Goal: Task Accomplishment & Management: Use online tool/utility

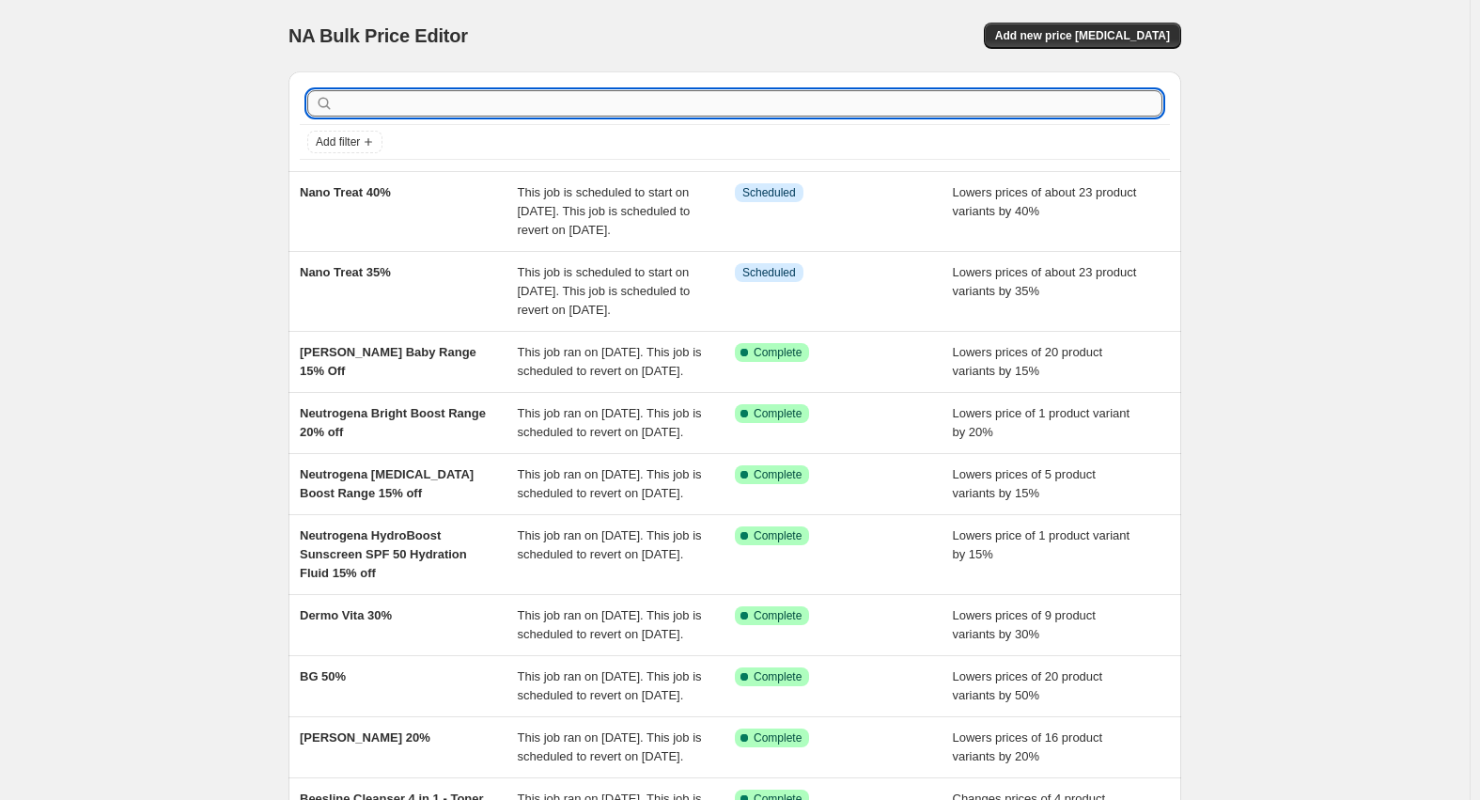
click at [554, 116] on input "text" at bounding box center [749, 103] width 825 height 26
type input "leap"
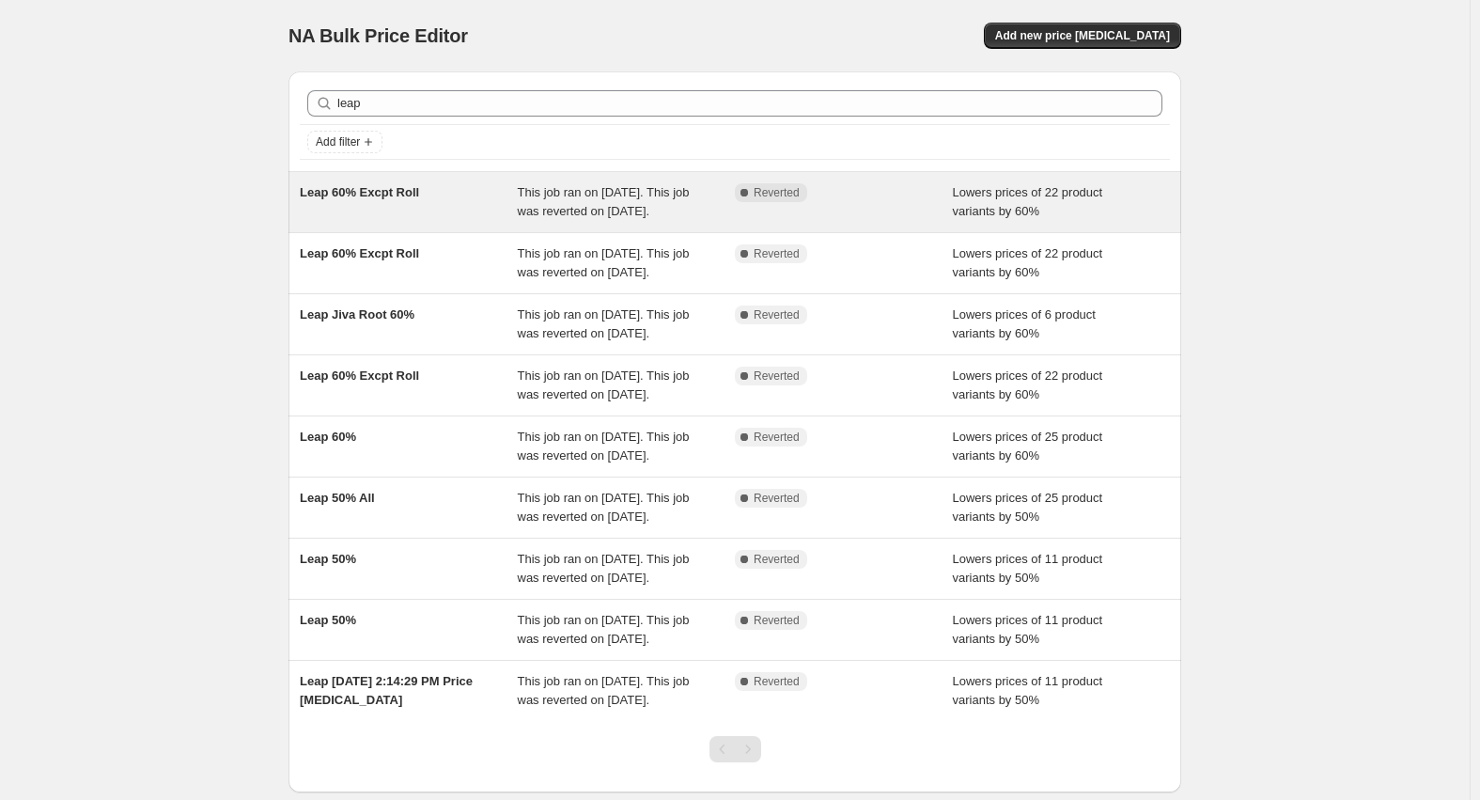
click at [373, 191] on span "Leap 60% Excpt Roll" at bounding box center [359, 192] width 119 height 14
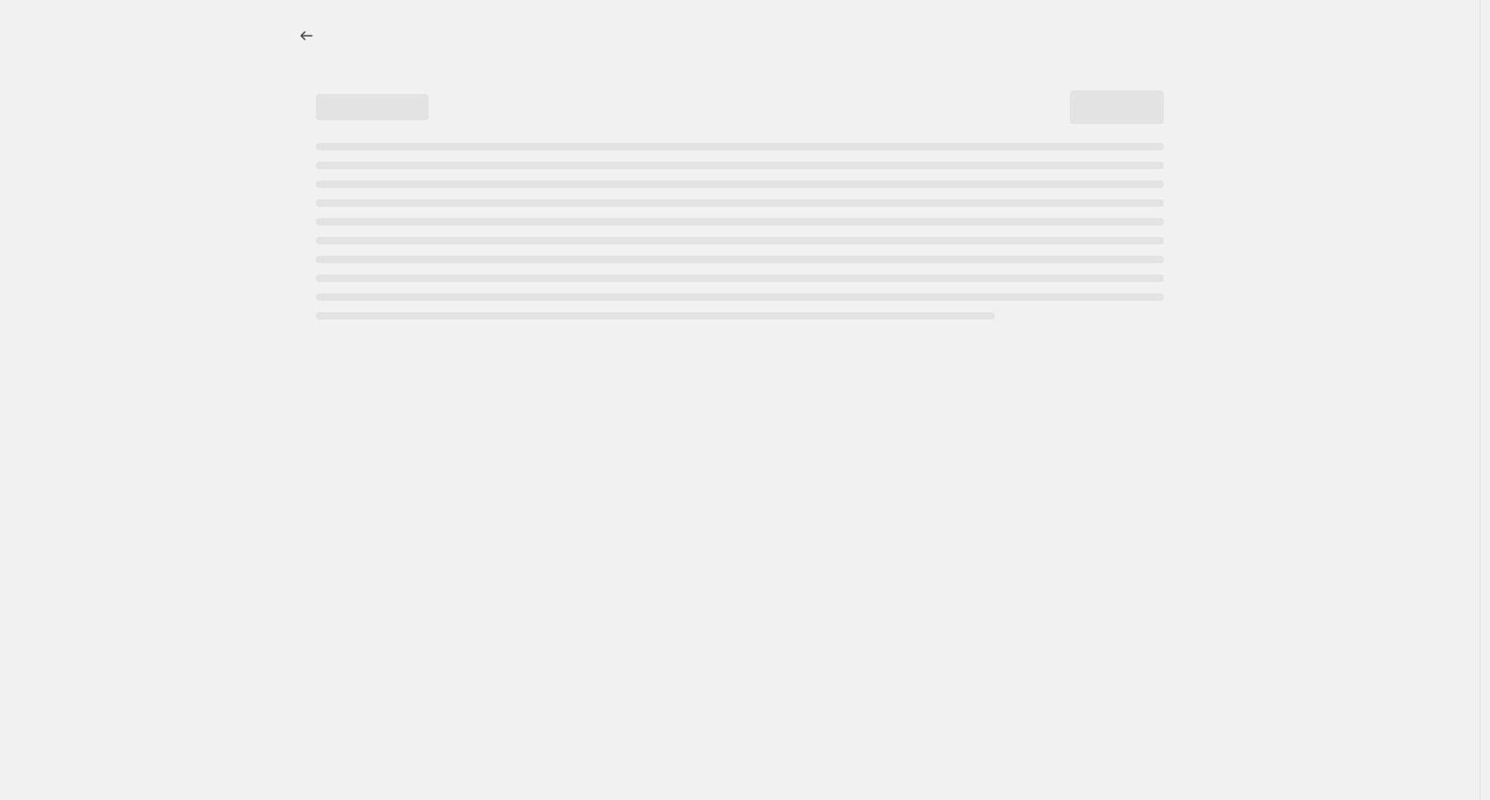
select select "percentage"
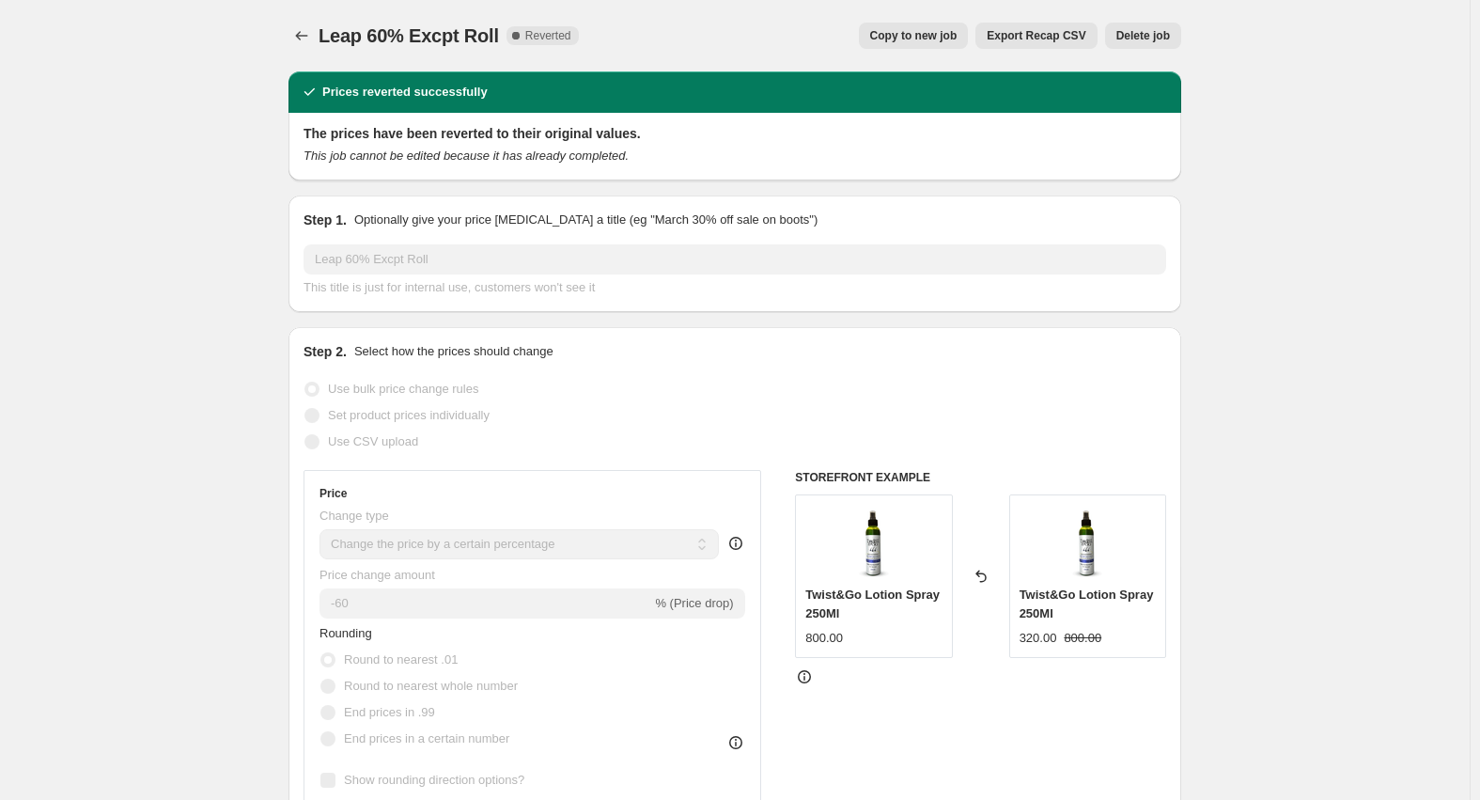
click at [937, 35] on span "Copy to new job" at bounding box center [913, 35] width 87 height 15
select select "percentage"
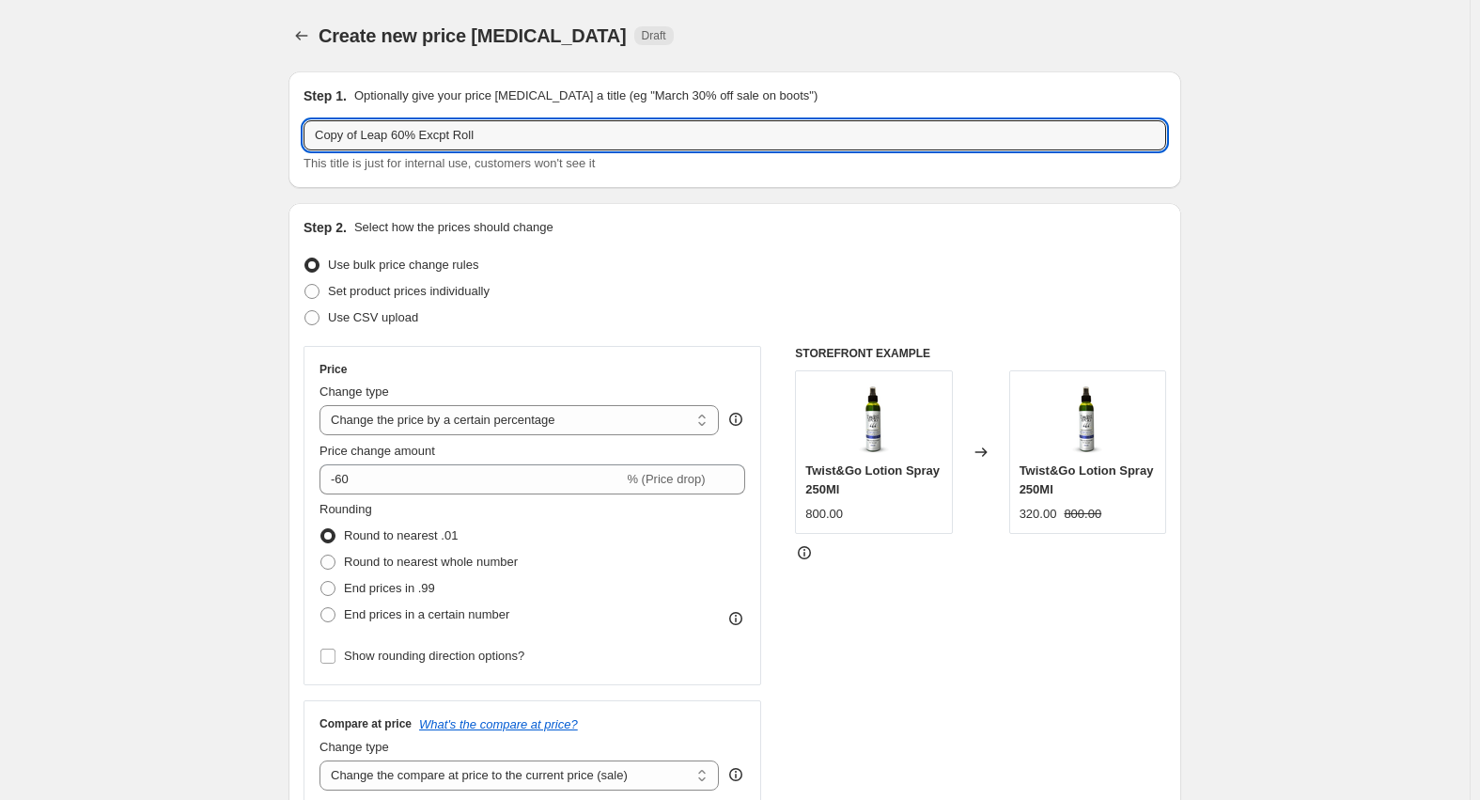
drag, startPoint x: 365, startPoint y: 135, endPoint x: 208, endPoint y: 132, distance: 157.0
click at [355, 134] on input "Leap 60% Excpt Roll" at bounding box center [735, 135] width 863 height 30
type input "Leap 50% Excpt Roll"
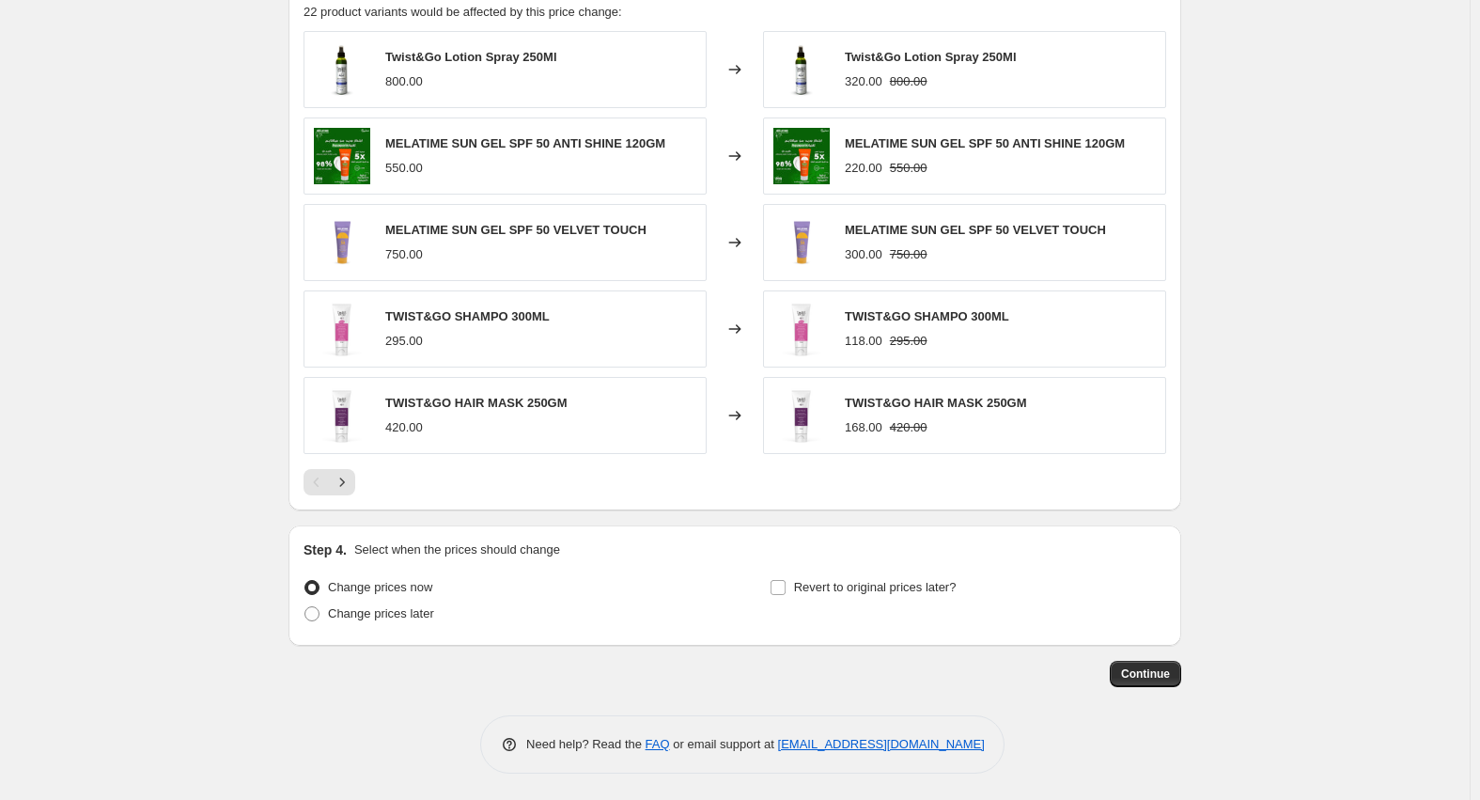
scroll to position [1137, 0]
click at [335, 482] on button "Next" at bounding box center [342, 480] width 26 height 26
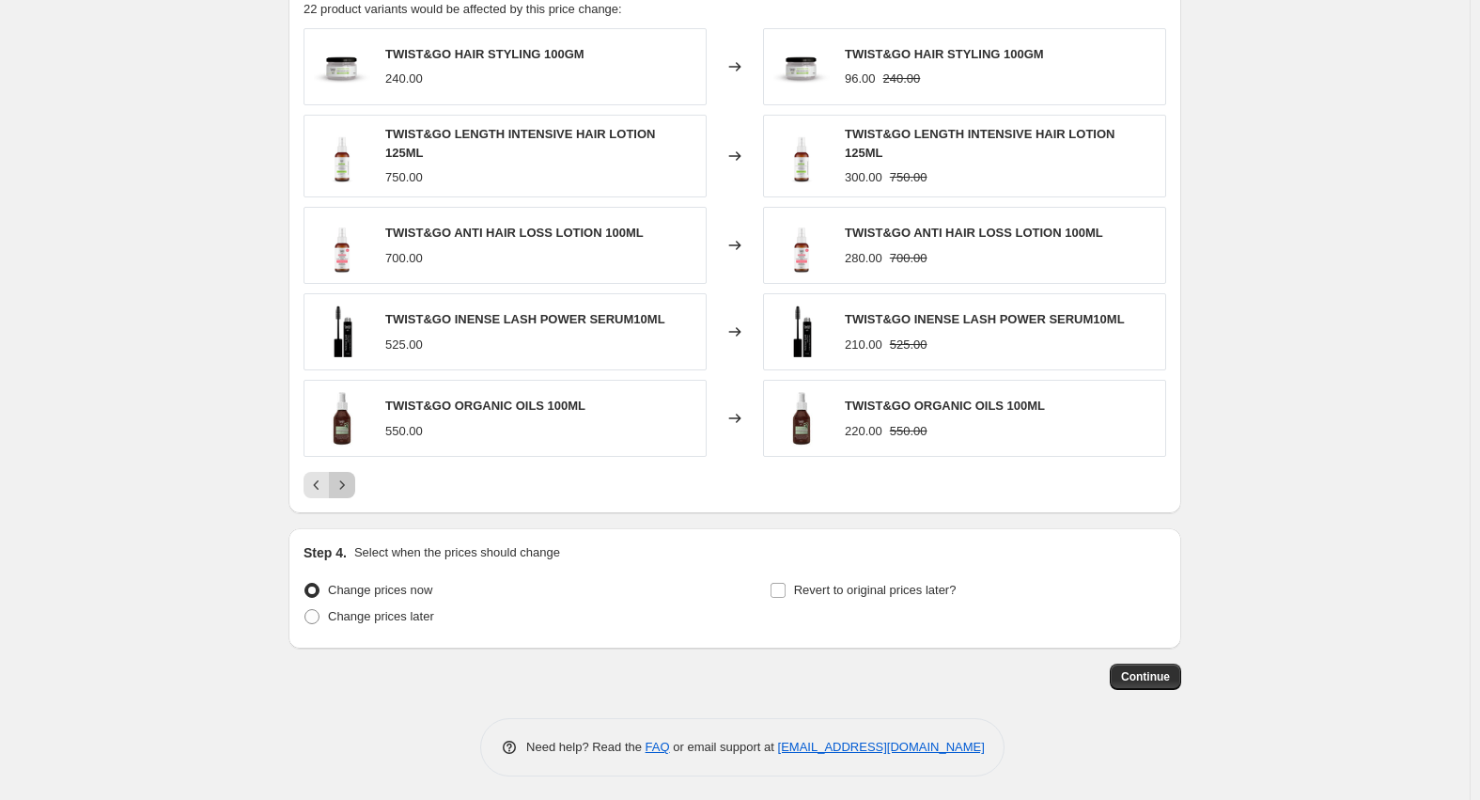
click at [343, 483] on icon "Next" at bounding box center [342, 485] width 19 height 19
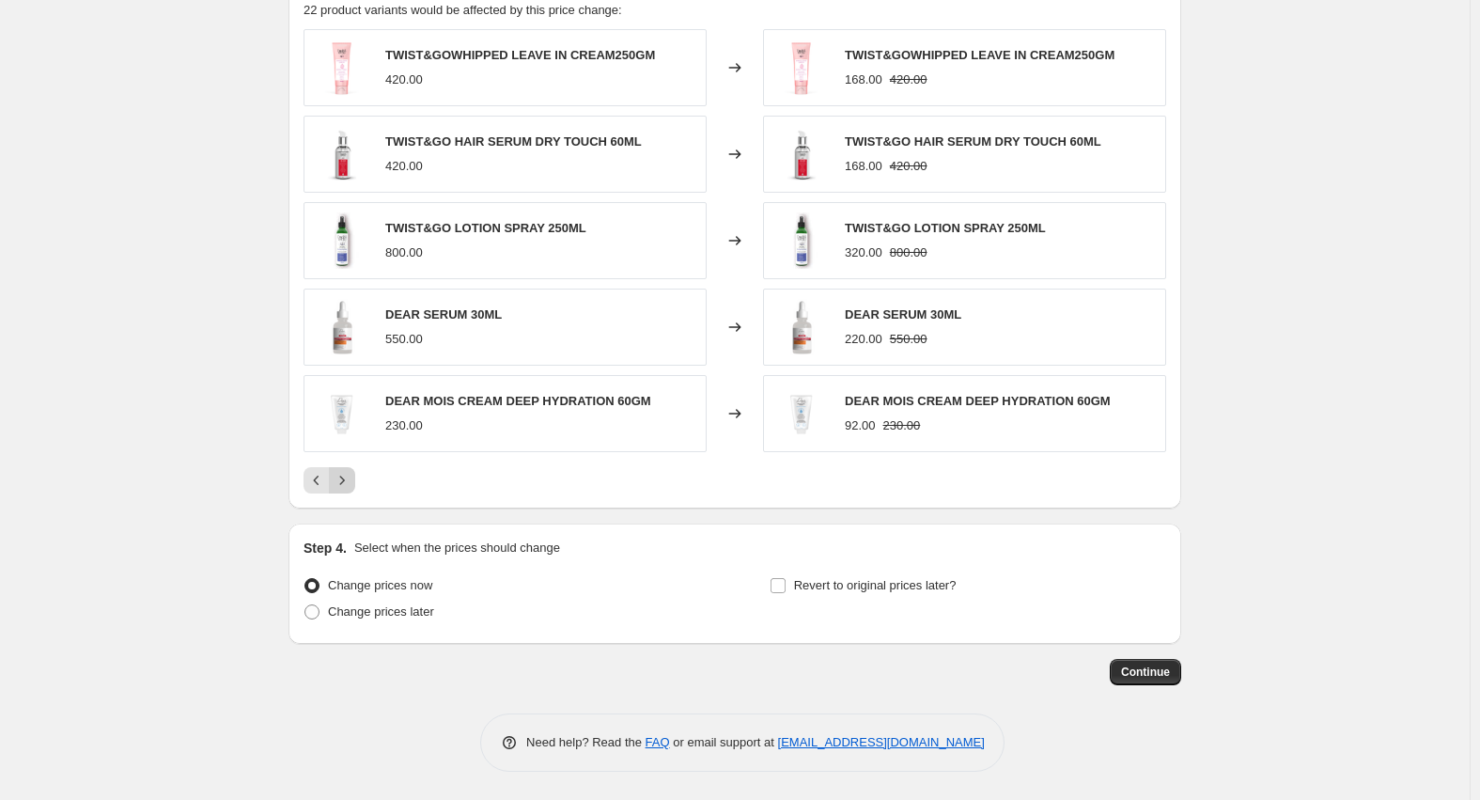
click at [343, 483] on icon "Next" at bounding box center [342, 480] width 19 height 19
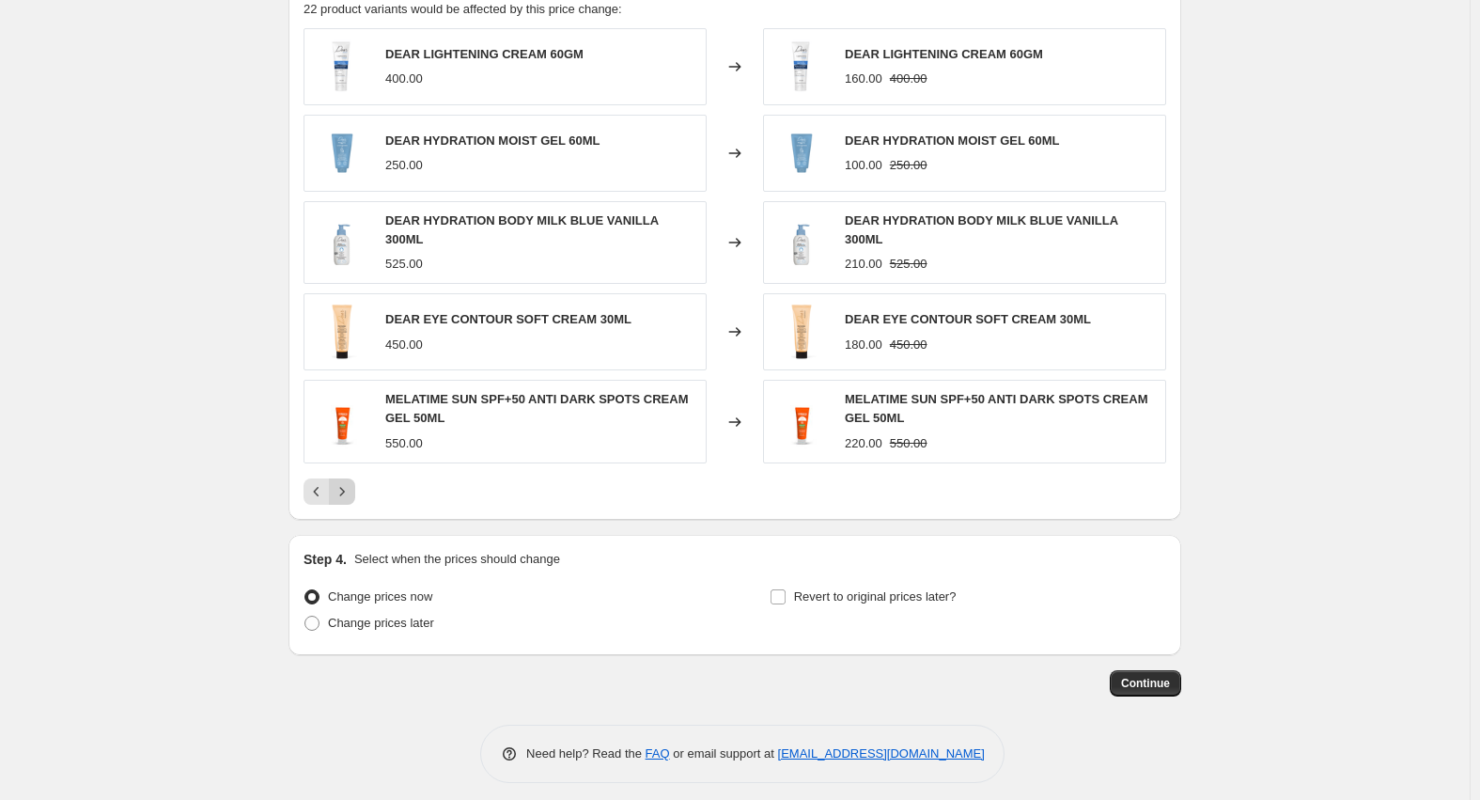
click at [343, 483] on icon "Next" at bounding box center [342, 491] width 19 height 19
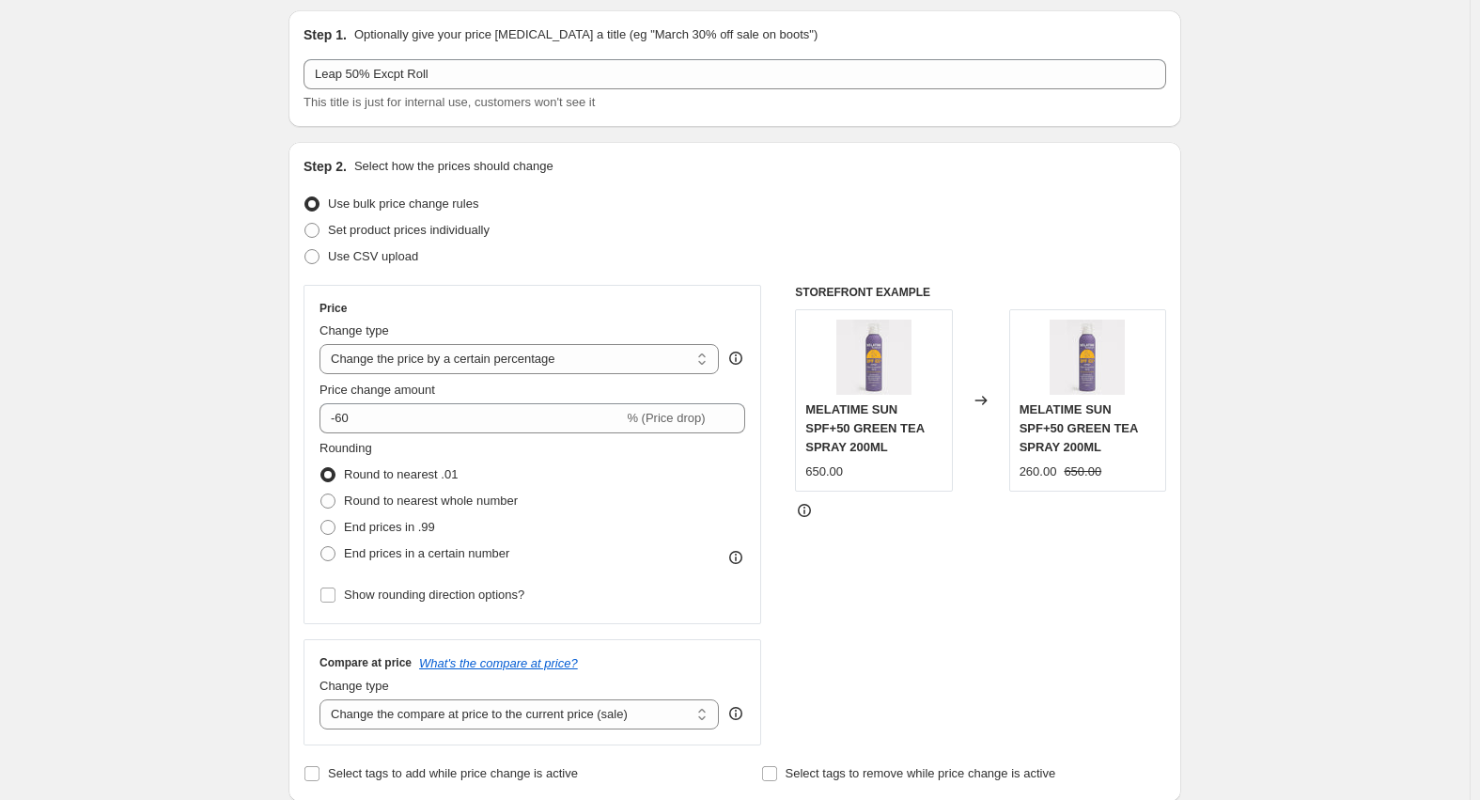
scroll to position [0, 0]
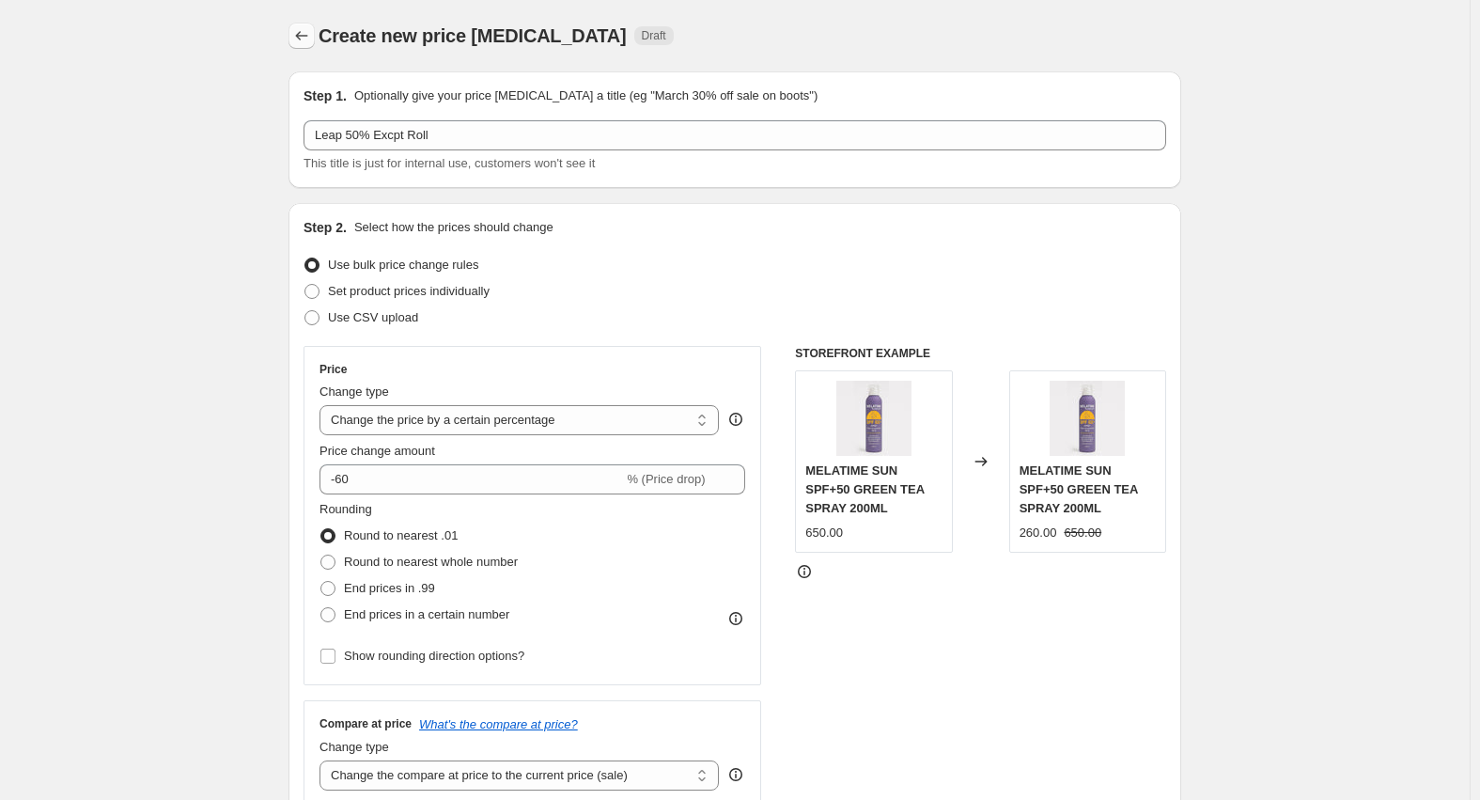
click at [311, 30] on icon "Price change jobs" at bounding box center [301, 35] width 19 height 19
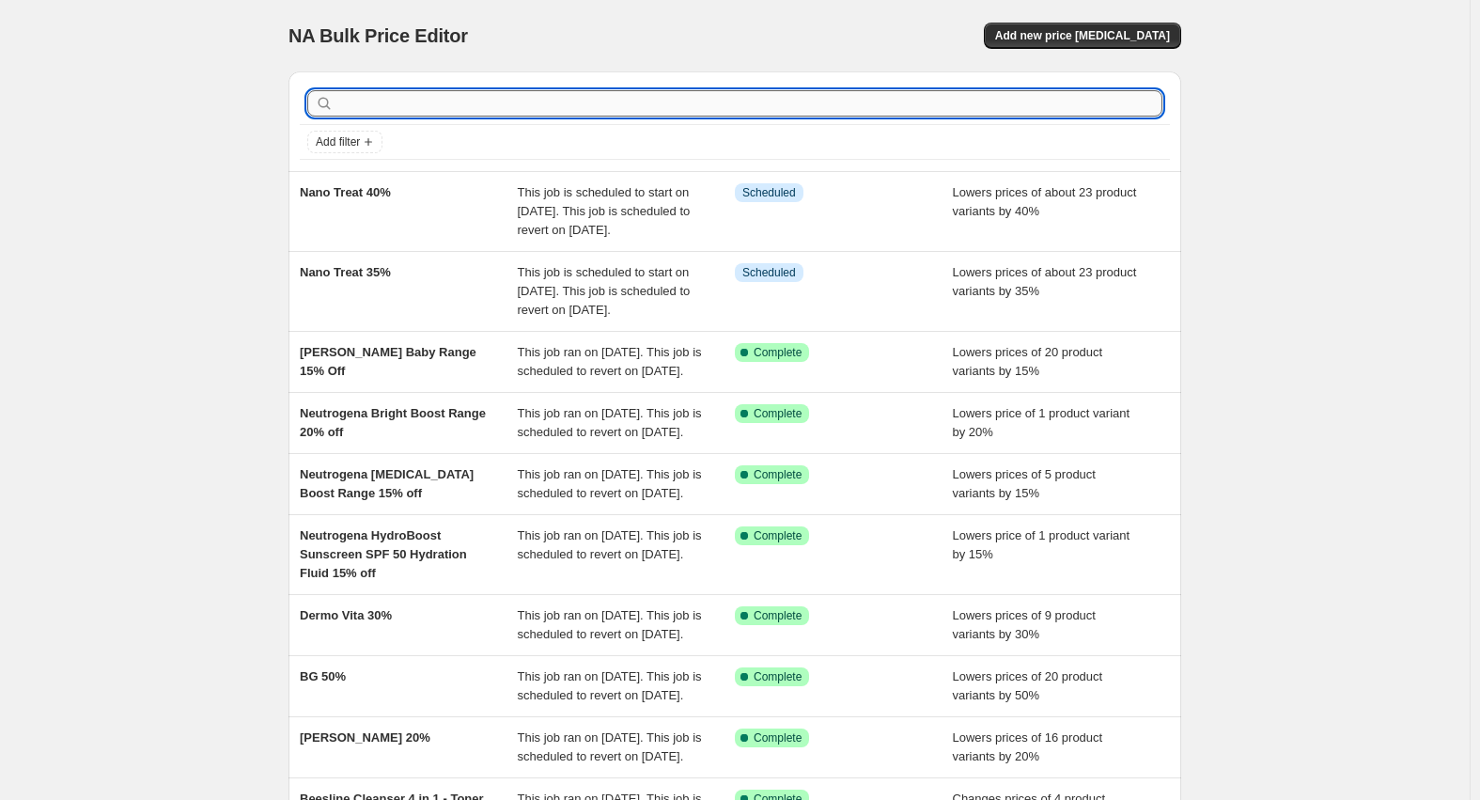
click at [479, 101] on input "text" at bounding box center [749, 103] width 825 height 26
type input "leap"
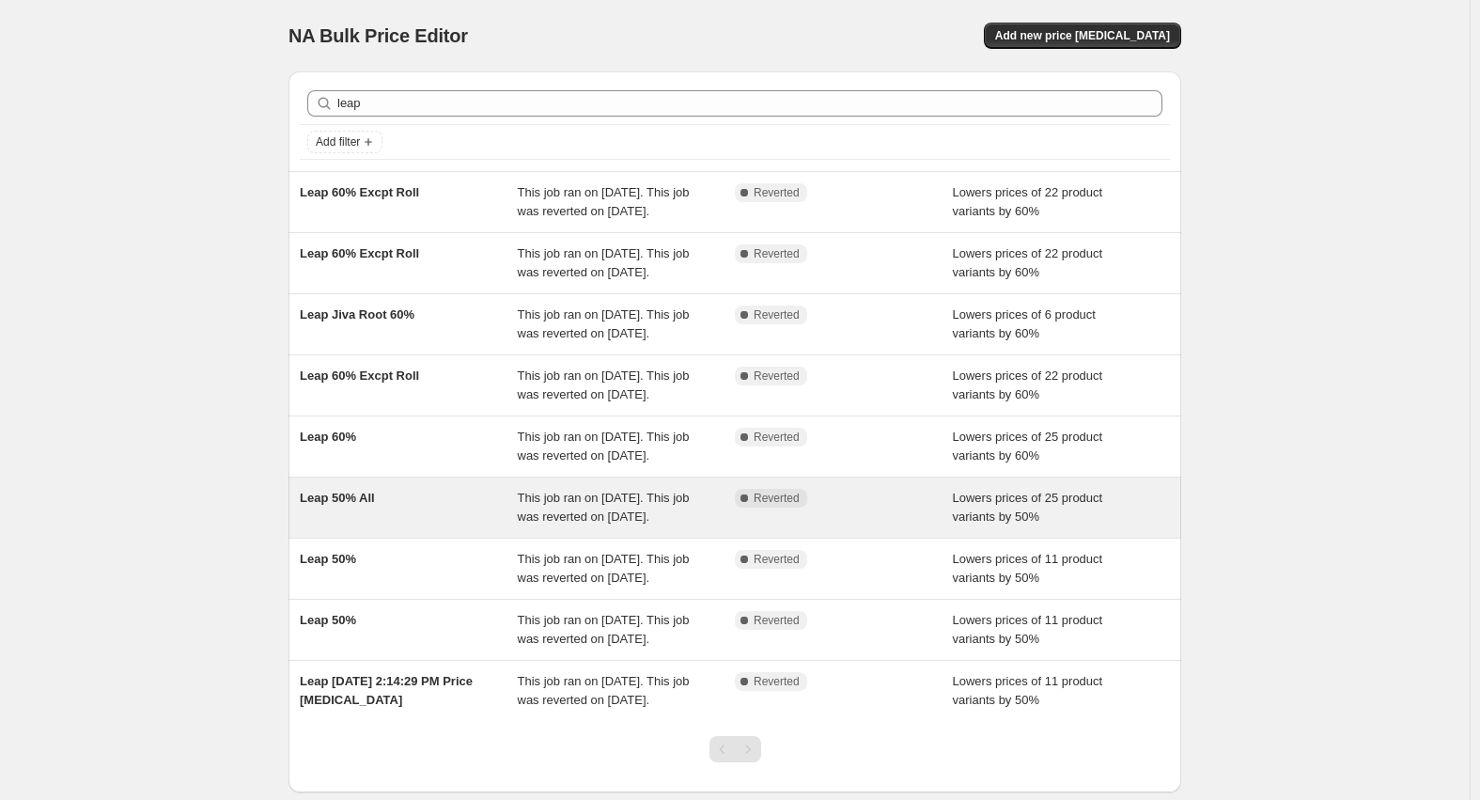
click at [410, 526] on div "Leap 50% All" at bounding box center [409, 508] width 218 height 38
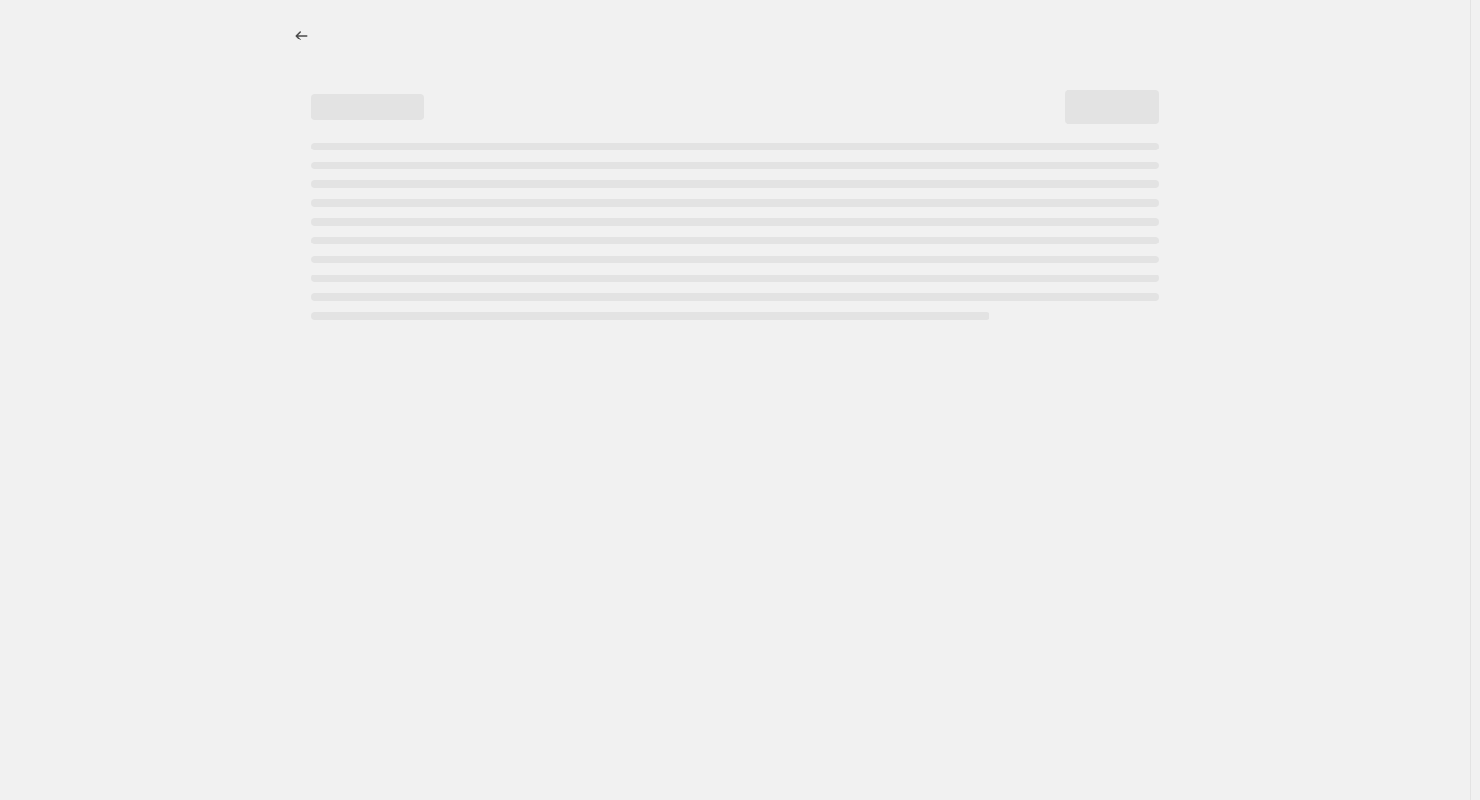
select select "percentage"
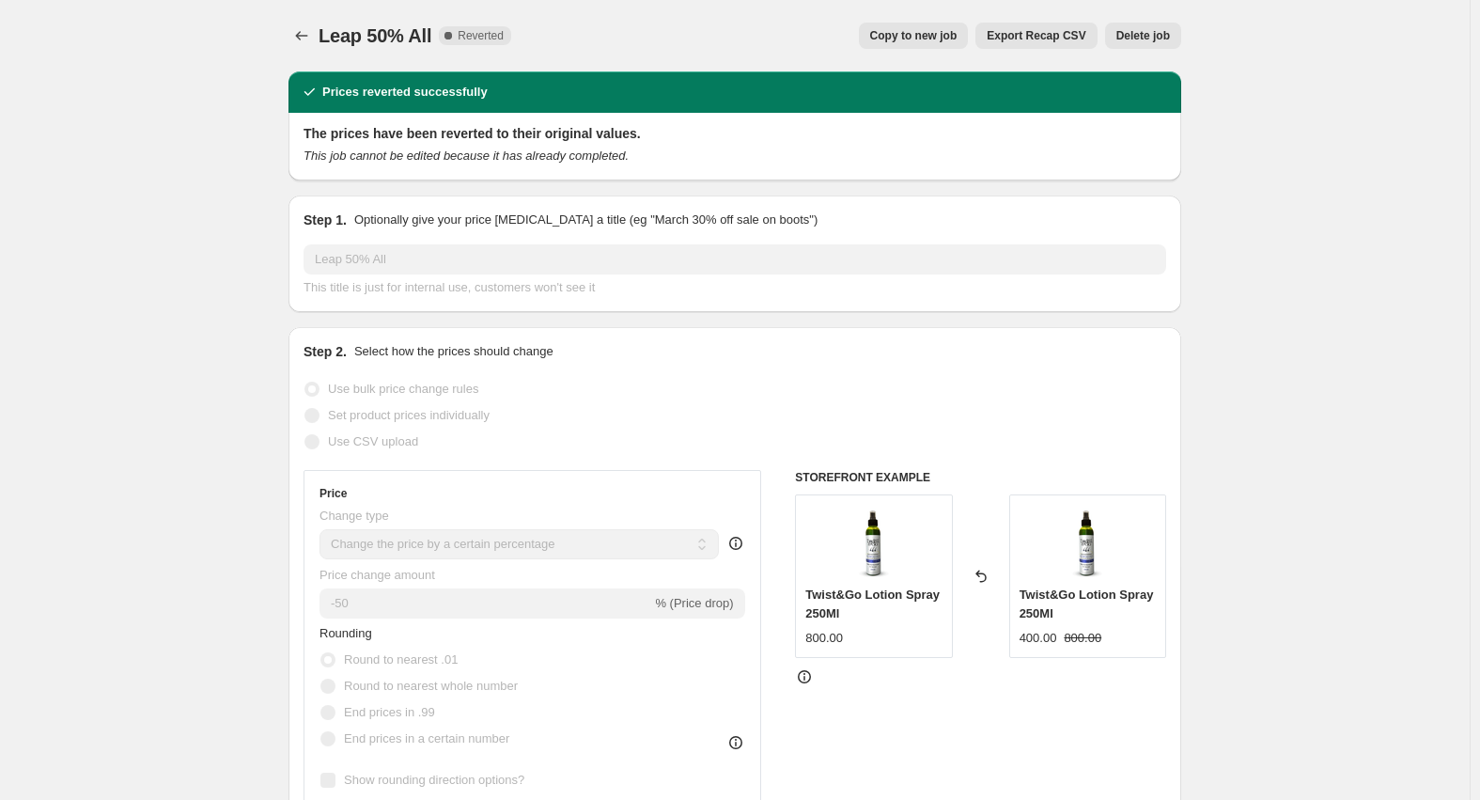
click at [941, 40] on span "Copy to new job" at bounding box center [913, 35] width 87 height 15
select select "percentage"
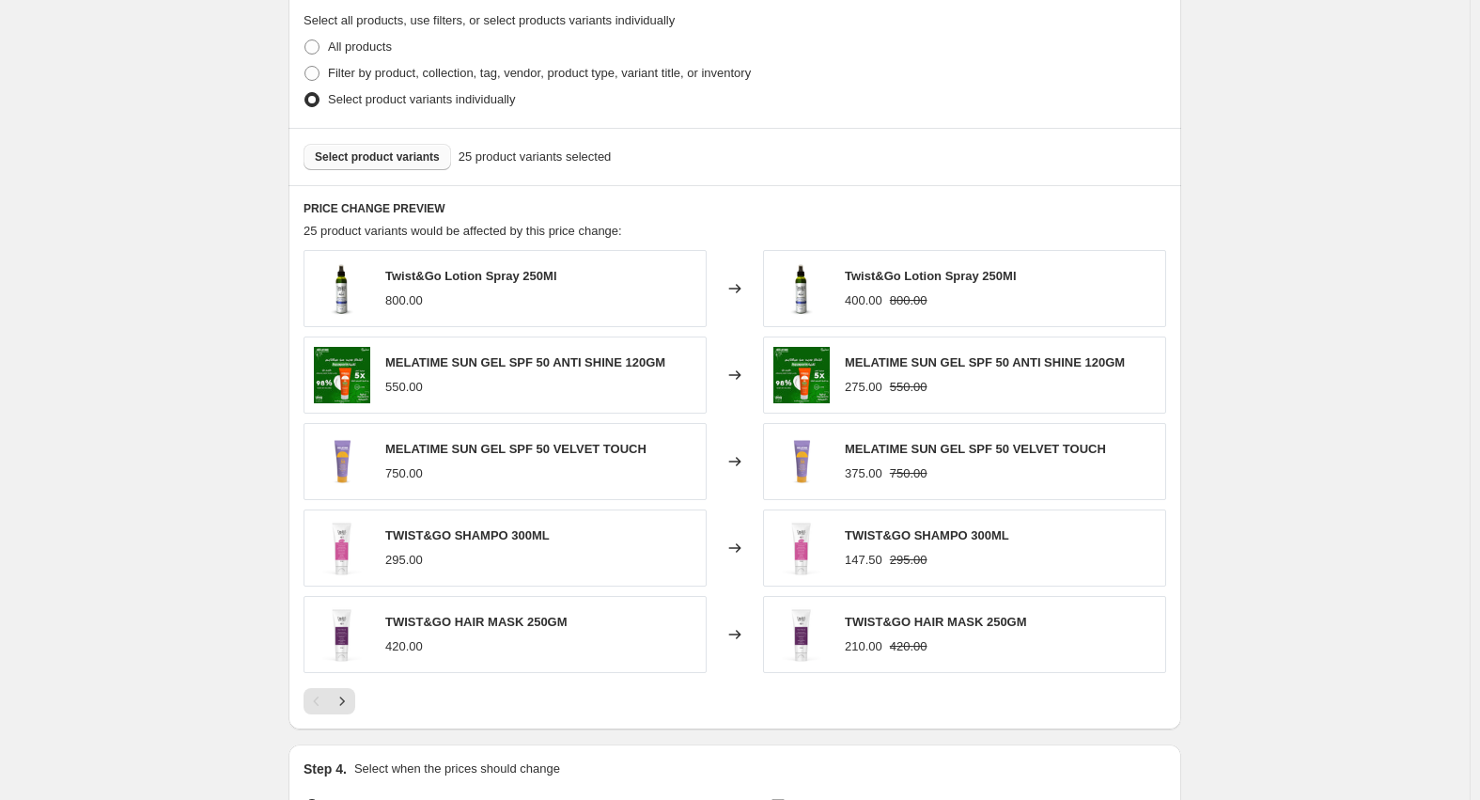
scroll to position [752, 0]
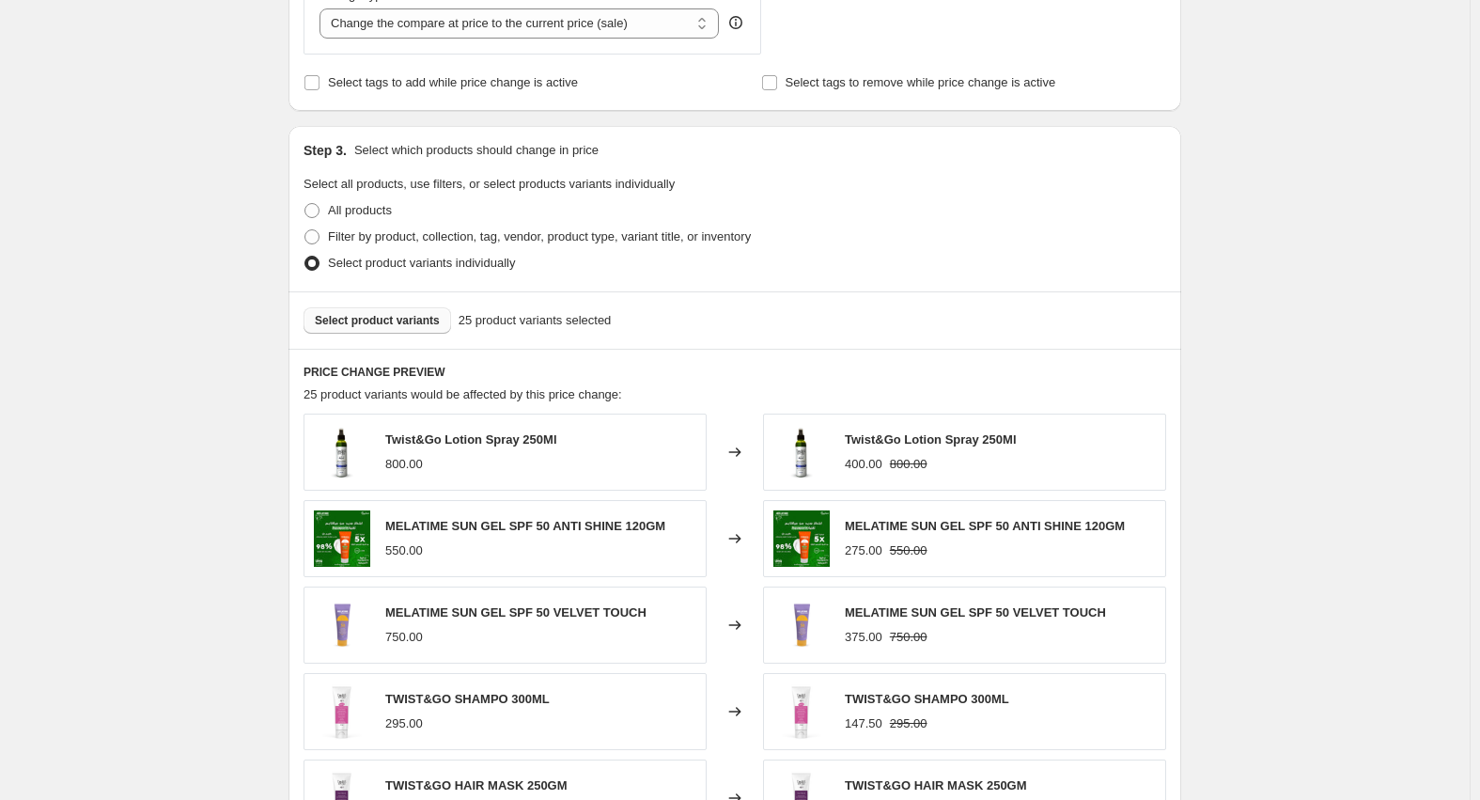
click at [408, 311] on button "Select product variants" at bounding box center [378, 320] width 148 height 26
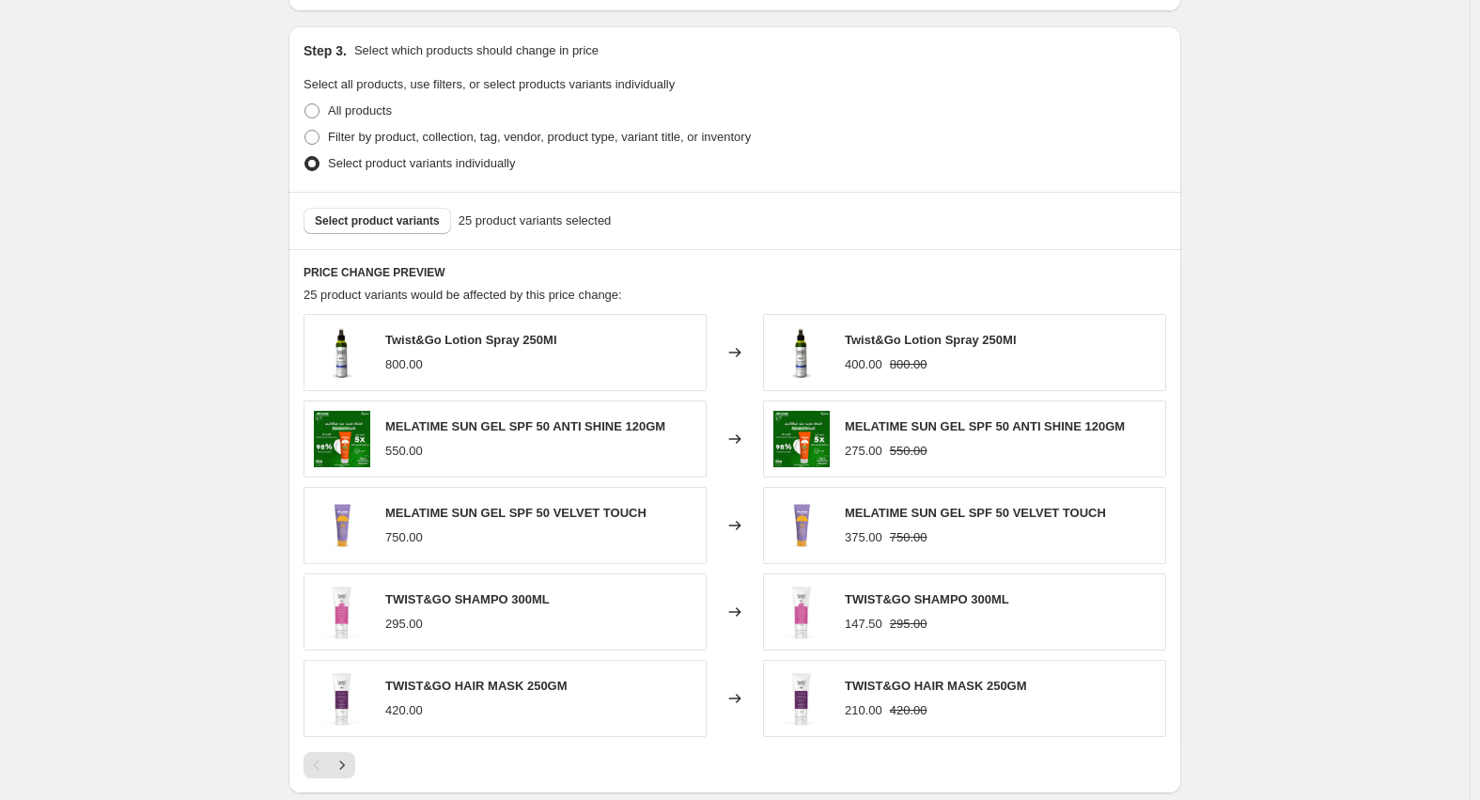
scroll to position [846, 0]
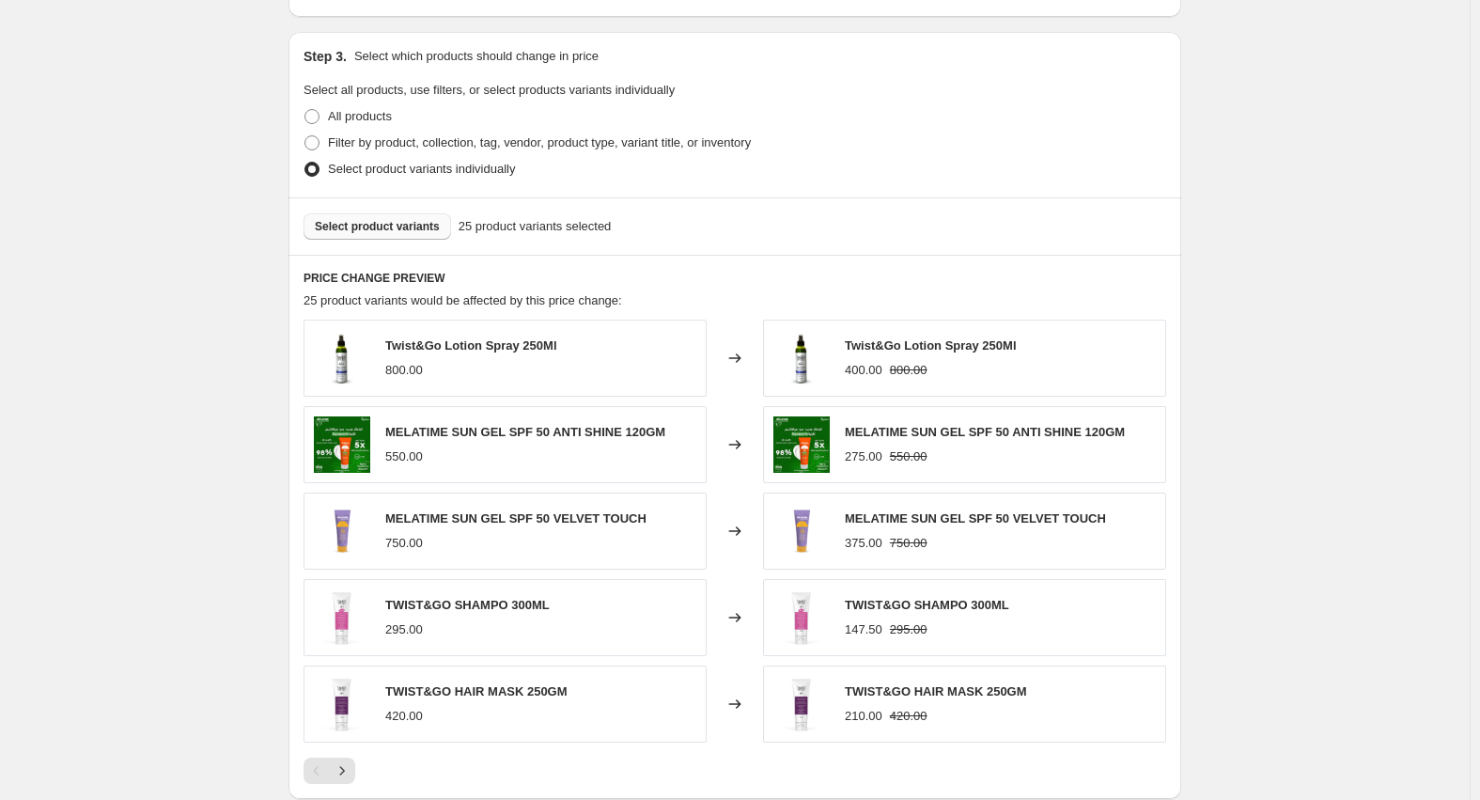
click at [398, 233] on span "Select product variants" at bounding box center [377, 226] width 125 height 15
